Goal: Information Seeking & Learning: Learn about a topic

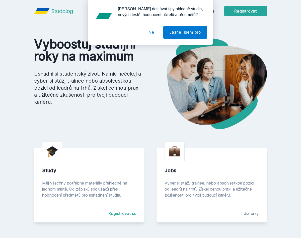
click at [149, 37] on button "Ne" at bounding box center [151, 32] width 18 height 13
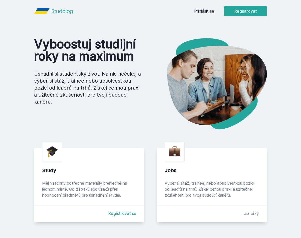
click at [204, 13] on link "Přihlásit se" at bounding box center [204, 11] width 20 height 6
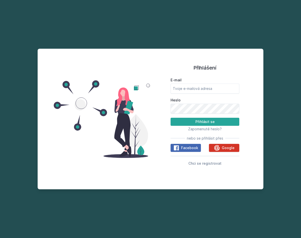
click at [230, 147] on span "Google" at bounding box center [228, 147] width 13 height 5
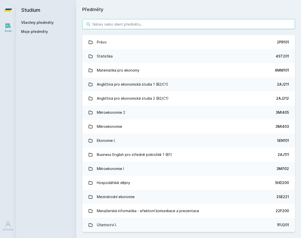
click at [174, 26] on input "search" at bounding box center [188, 24] width 213 height 10
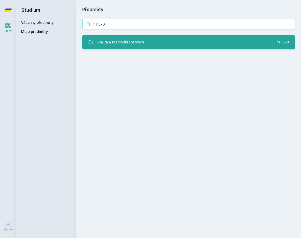
type input "4IT570"
click at [152, 44] on link "Kvalita a testování softwaru 4IT570" at bounding box center [188, 42] width 213 height 14
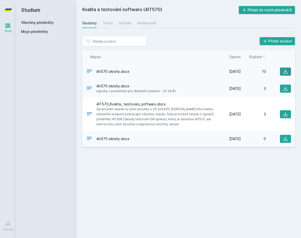
click at [286, 71] on icon at bounding box center [285, 71] width 4 height 4
